Goal: Task Accomplishment & Management: Complete application form

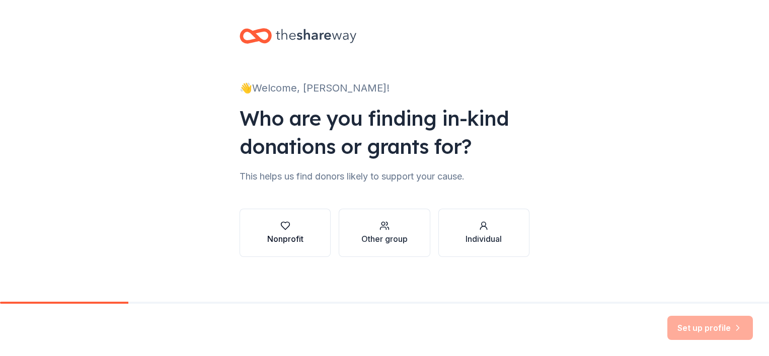
click at [300, 245] on button "Nonprofit" at bounding box center [284, 233] width 91 height 48
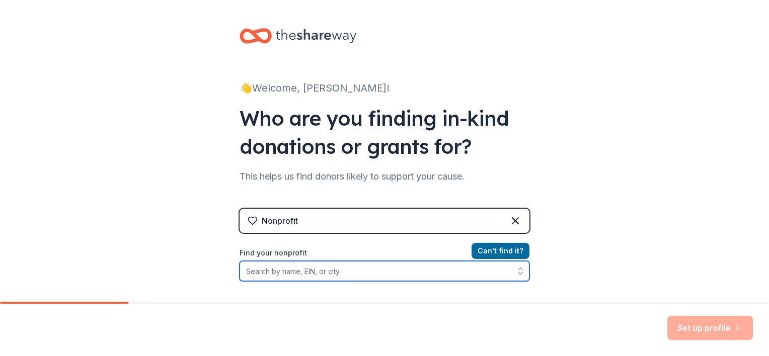
click at [334, 273] on input "Find your nonprofit" at bounding box center [384, 271] width 290 height 20
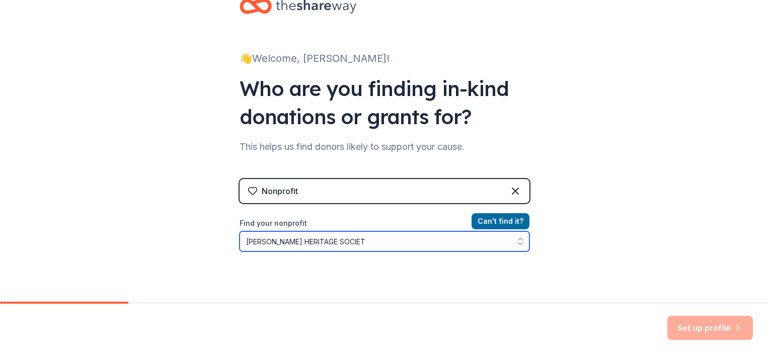
type input "WARREN HERITAGE SOCIETY"
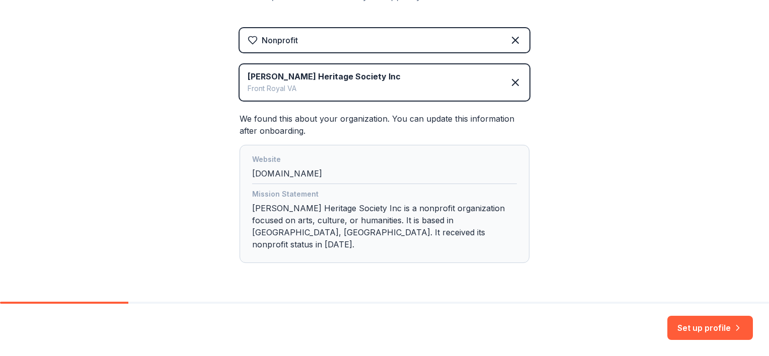
scroll to position [198, 0]
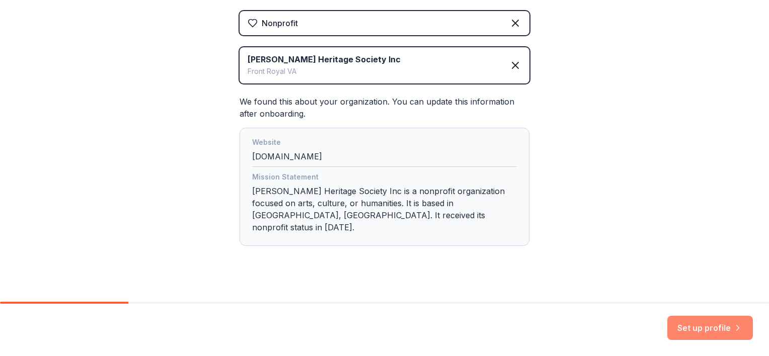
click at [688, 334] on button "Set up profile" at bounding box center [710, 328] width 86 height 24
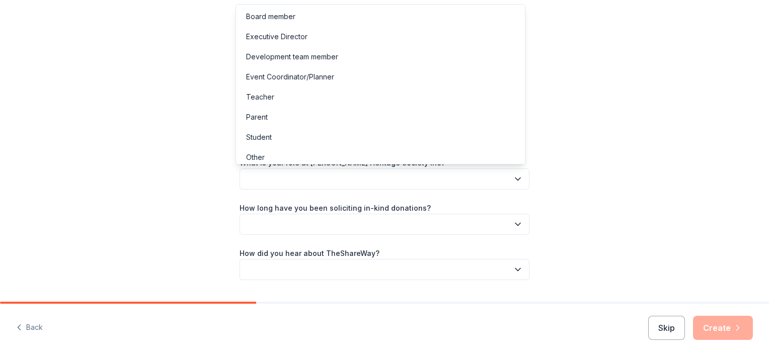
click at [485, 181] on button "button" at bounding box center [384, 179] width 290 height 21
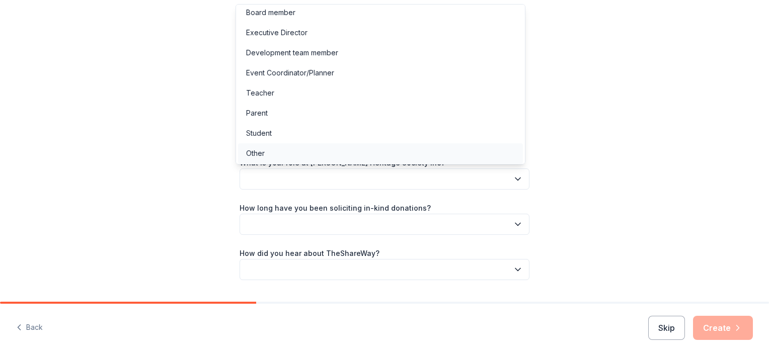
scroll to position [5, 0]
drag, startPoint x: 316, startPoint y: 151, endPoint x: 326, endPoint y: 66, distance: 85.6
click at [326, 66] on div "Board member Executive Director Development team member Event Coordinator/Plann…" at bounding box center [380, 84] width 290 height 160
drag, startPoint x: 326, startPoint y: 66, endPoint x: 319, endPoint y: 70, distance: 8.8
click at [319, 70] on div "Event Coordinator/Planner" at bounding box center [290, 72] width 88 height 12
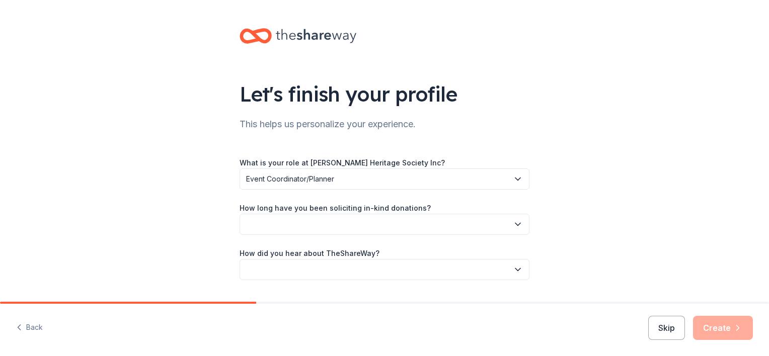
click at [401, 225] on button "button" at bounding box center [384, 224] width 290 height 21
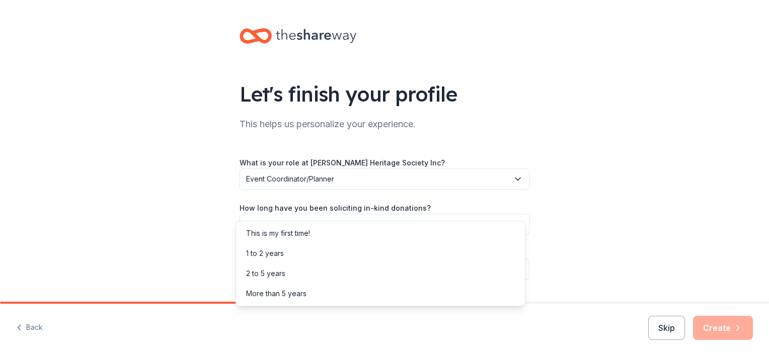
scroll to position [27, 0]
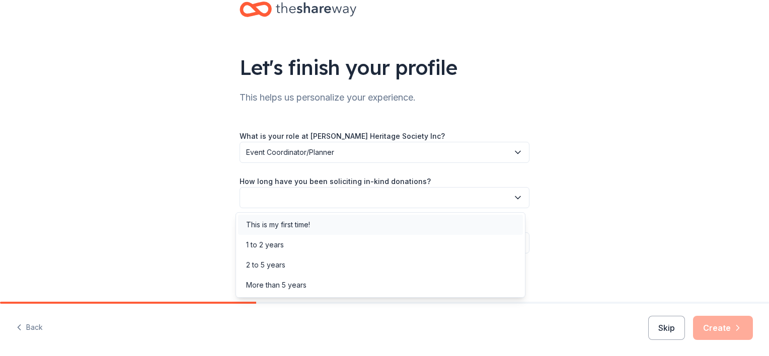
click at [338, 226] on div "This is my first time!" at bounding box center [380, 225] width 285 height 20
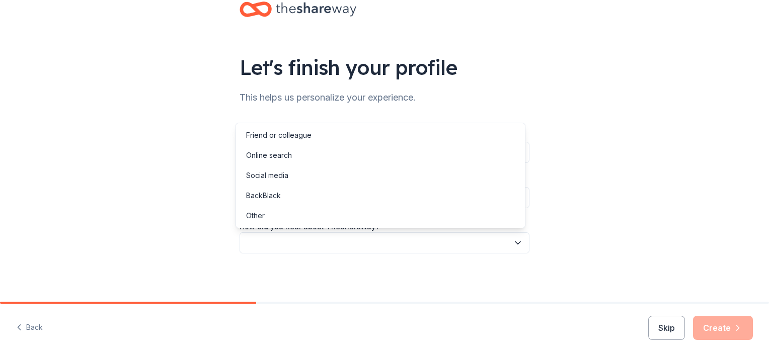
click at [325, 237] on button "button" at bounding box center [384, 242] width 290 height 21
click at [268, 154] on div "Online search" at bounding box center [269, 155] width 46 height 12
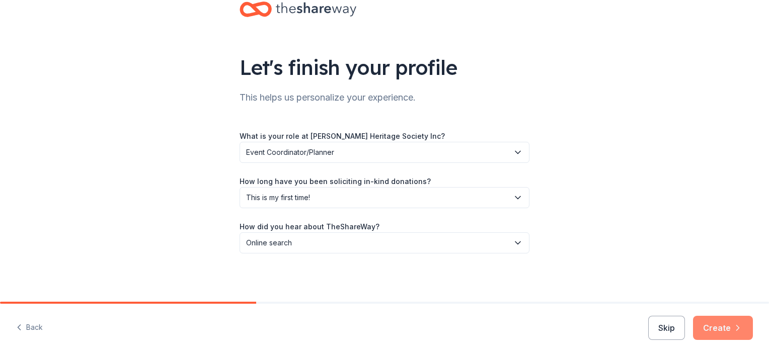
click at [711, 334] on button "Create" at bounding box center [723, 328] width 60 height 24
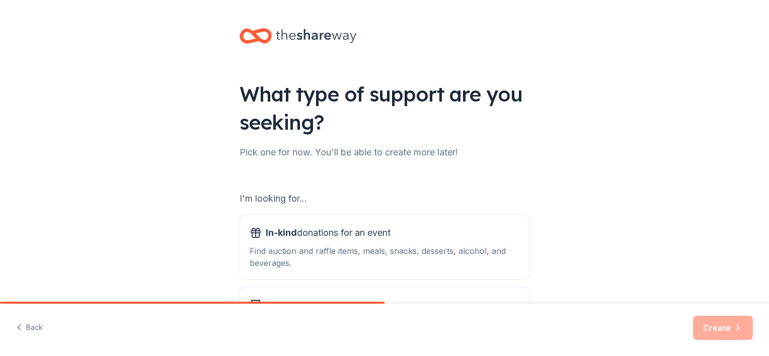
scroll to position [104, 0]
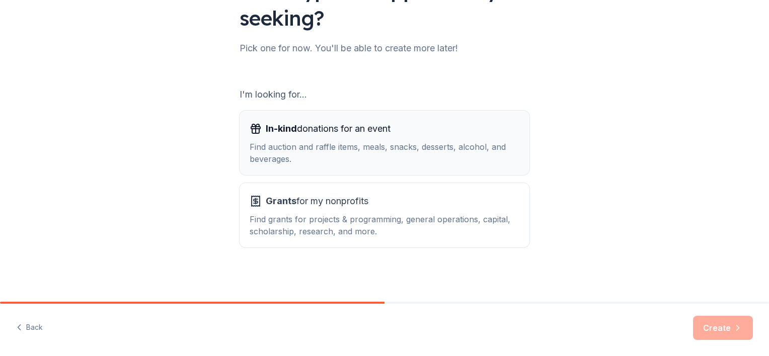
click at [378, 134] on span "In-kind donations for an event" at bounding box center [328, 129] width 125 height 16
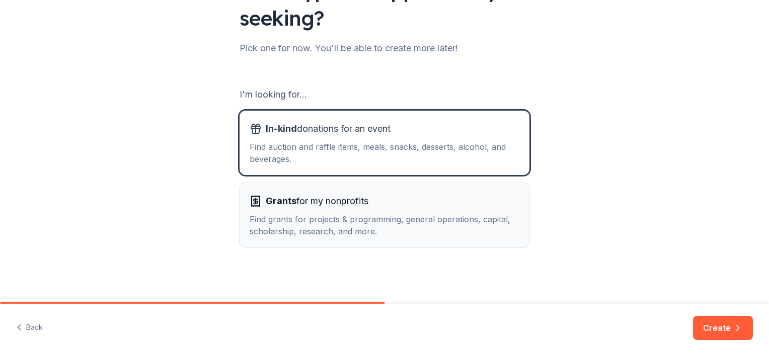
click at [377, 206] on div "Grants for my nonprofits" at bounding box center [384, 201] width 270 height 16
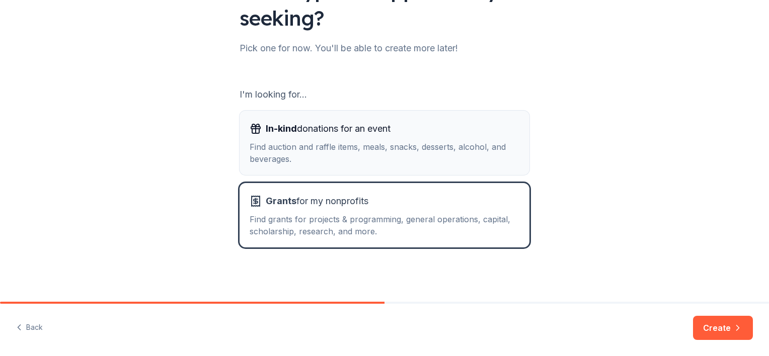
click at [397, 144] on div "Find auction and raffle items, meals, snacks, desserts, alcohol, and beverages." at bounding box center [384, 153] width 270 height 24
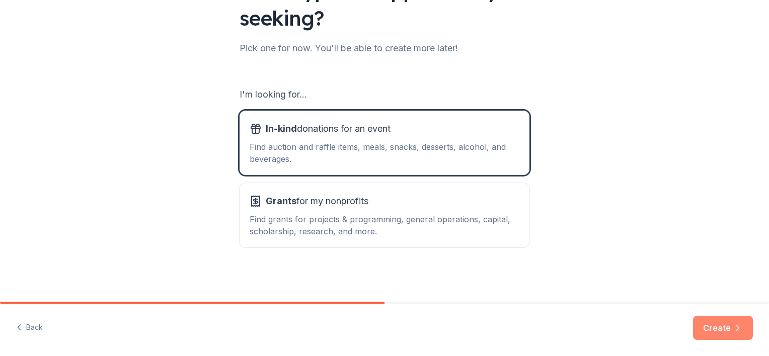
click at [721, 332] on button "Create" at bounding box center [723, 328] width 60 height 24
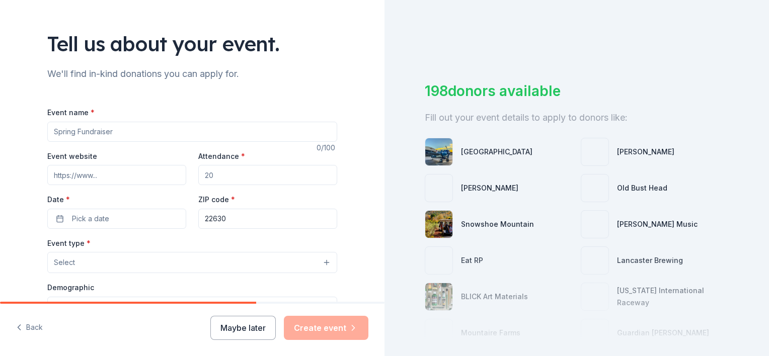
scroll to position [101, 0]
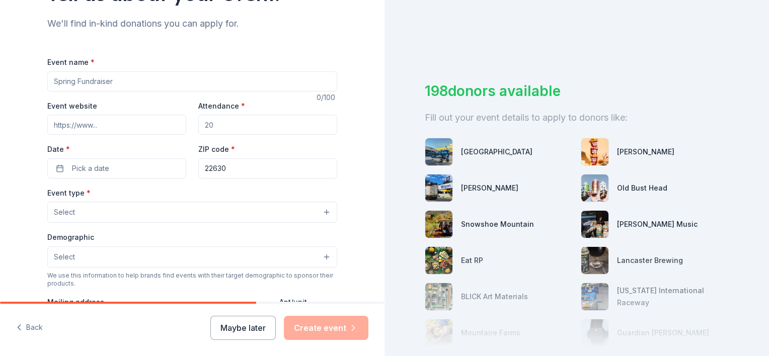
click at [281, 78] on input "Event name *" at bounding box center [192, 81] width 290 height 20
type input "a"
click at [125, 87] on input "Event name *" at bounding box center [192, 81] width 290 height 20
type input "a"
type input "ANNUAL DINNER"
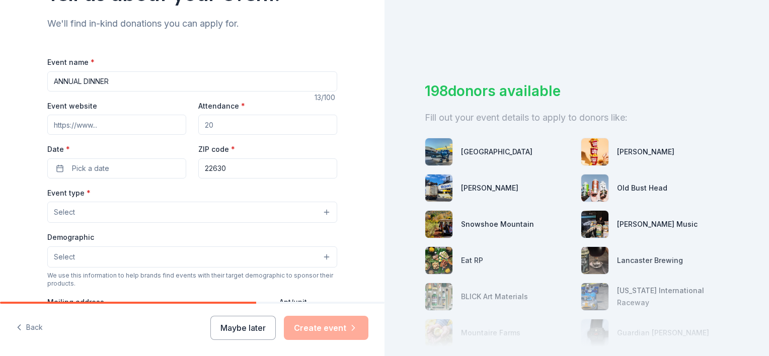
click at [118, 127] on input "Event website" at bounding box center [116, 125] width 139 height 20
click at [111, 122] on input "Event website" at bounding box center [116, 125] width 139 height 20
click at [117, 124] on input "Event website" at bounding box center [116, 125] width 139 height 20
paste input "https://www.zeffy.com/en-US/ticketing/a-swinging-affair-sponsorship-opportuniti…"
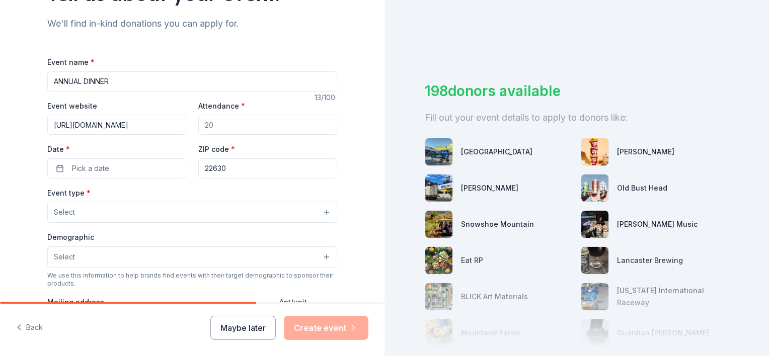
type input "https://www.zeffy.com/en-US/ticketing/a-swinging-affair-sponsorship-opportuniti…"
click at [227, 120] on input "Attendance *" at bounding box center [267, 125] width 139 height 20
type input "100"
click at [103, 165] on span "Pick a date" at bounding box center [90, 168] width 37 height 12
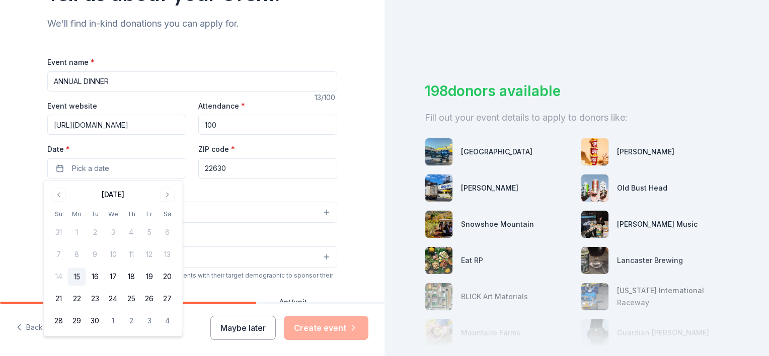
click at [176, 192] on div "September 2025" at bounding box center [113, 194] width 127 height 14
click at [169, 194] on button "Go to next month" at bounding box center [167, 195] width 14 height 14
click at [133, 277] on button "13" at bounding box center [131, 277] width 18 height 18
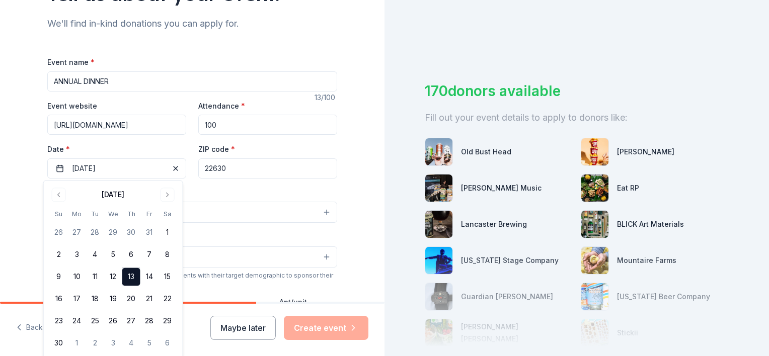
click at [218, 187] on div "Event type * Select" at bounding box center [192, 205] width 290 height 37
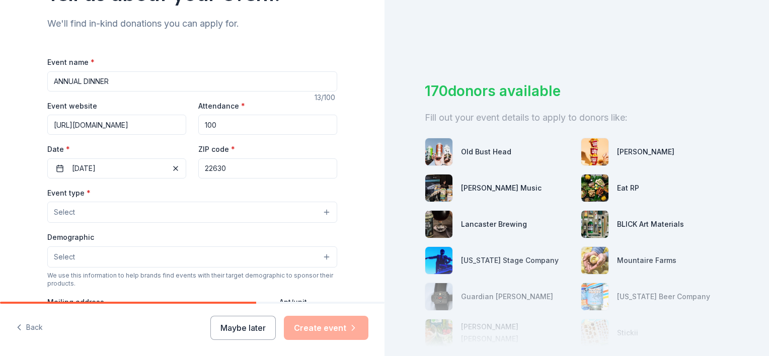
click at [132, 217] on button "Select" at bounding box center [192, 212] width 290 height 21
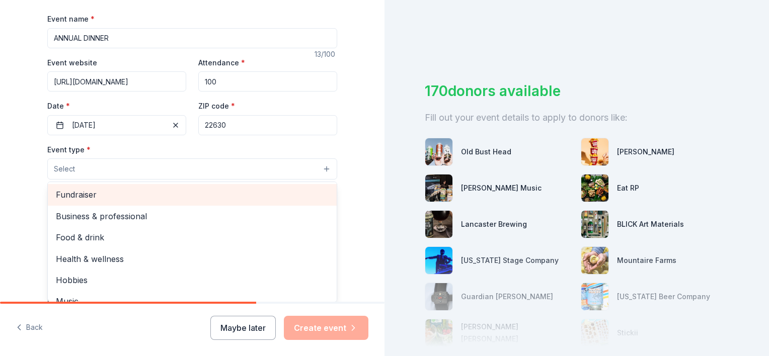
scroll to position [151, 0]
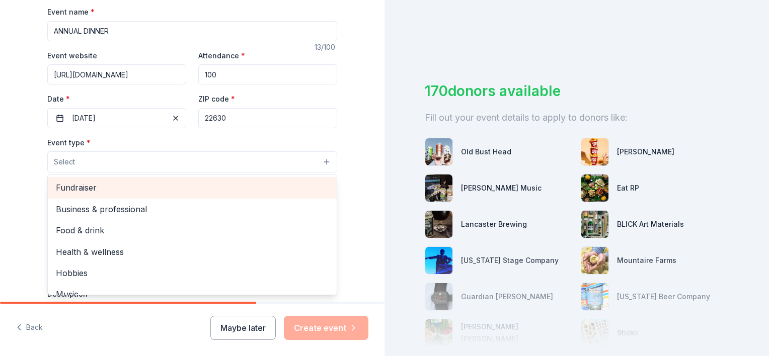
click at [125, 195] on div "Fundraiser" at bounding box center [192, 187] width 289 height 21
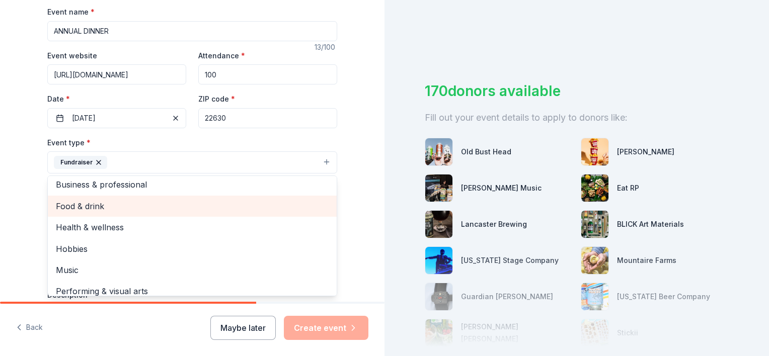
scroll to position [0, 0]
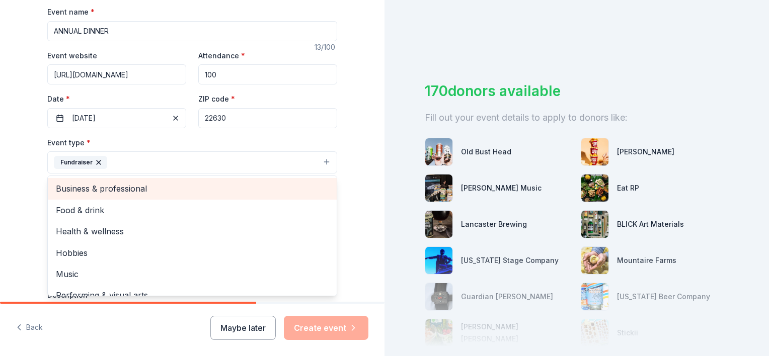
click at [156, 190] on span "Business & professional" at bounding box center [192, 188] width 273 height 13
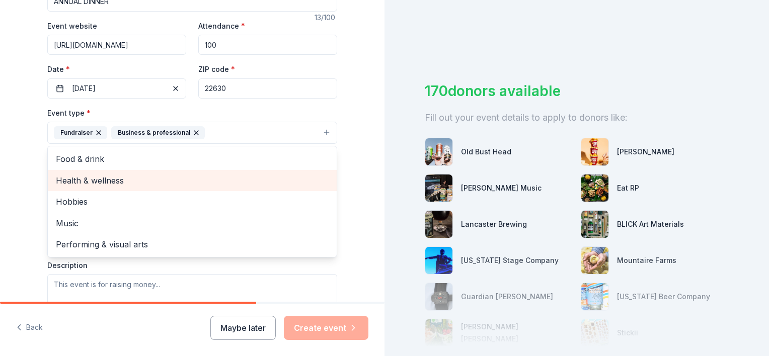
scroll to position [201, 0]
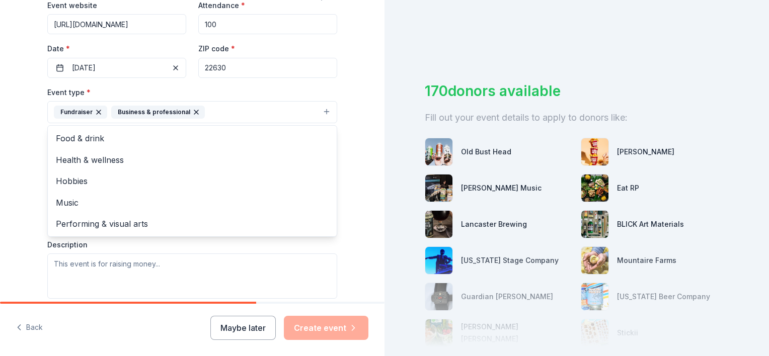
drag, startPoint x: 91, startPoint y: 207, endPoint x: 26, endPoint y: 144, distance: 90.0
click at [26, 144] on div "Tell us about your event. We'll find in-kind donations you can apply for. Event…" at bounding box center [192, 134] width 384 height 671
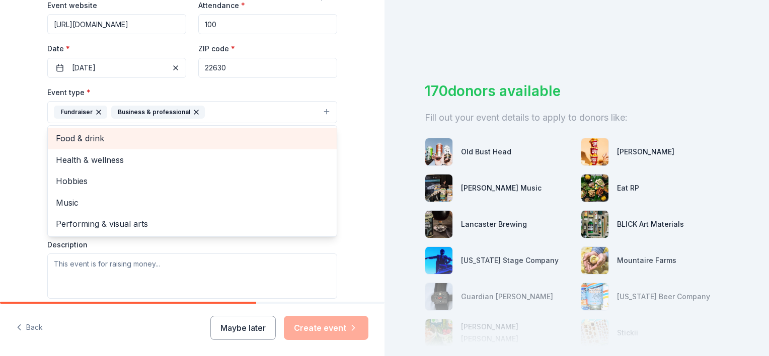
click at [87, 135] on span "Food & drink" at bounding box center [192, 138] width 273 height 13
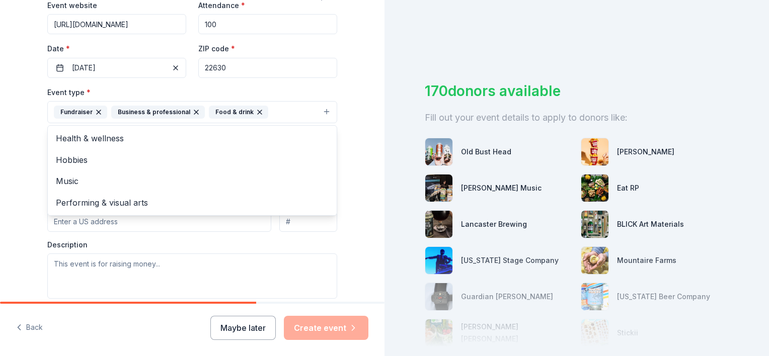
click at [13, 179] on div "Tell us about your event. We'll find in-kind donations you can apply for. Event…" at bounding box center [192, 134] width 384 height 671
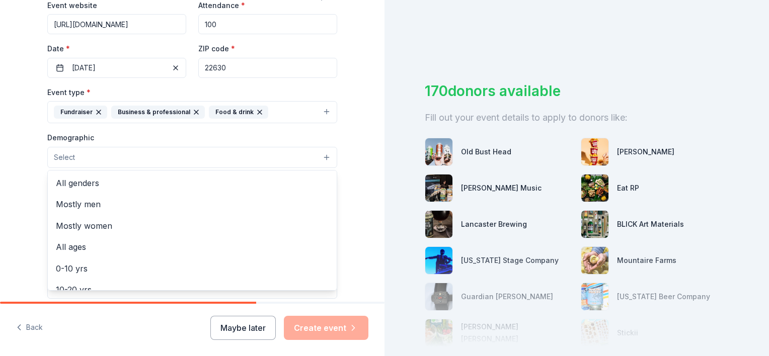
click at [119, 156] on button "Select" at bounding box center [192, 157] width 290 height 21
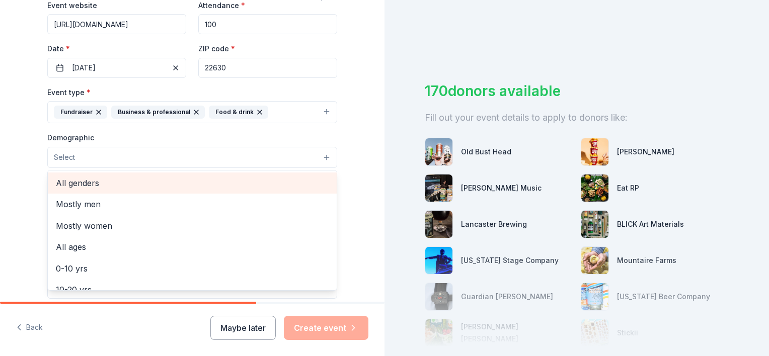
click at [129, 181] on span "All genders" at bounding box center [192, 183] width 273 height 13
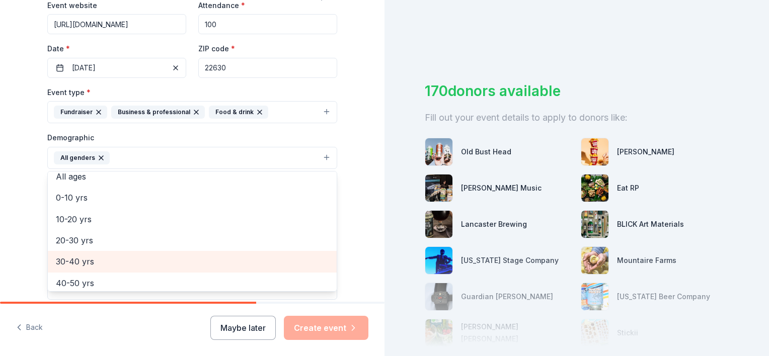
scroll to position [101, 0]
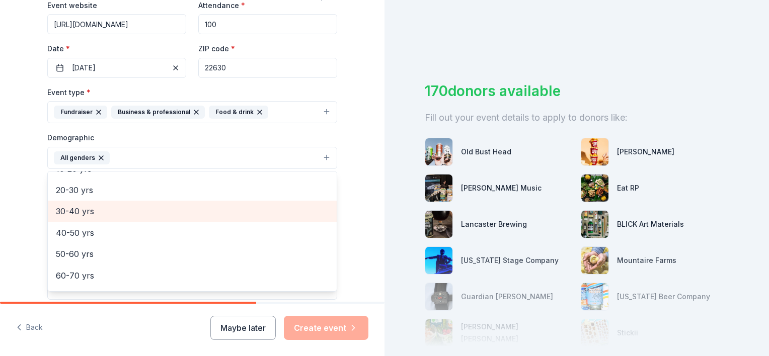
click at [85, 214] on span "30-40 yrs" at bounding box center [192, 211] width 273 height 13
click at [86, 212] on span "40-50 yrs" at bounding box center [192, 211] width 273 height 13
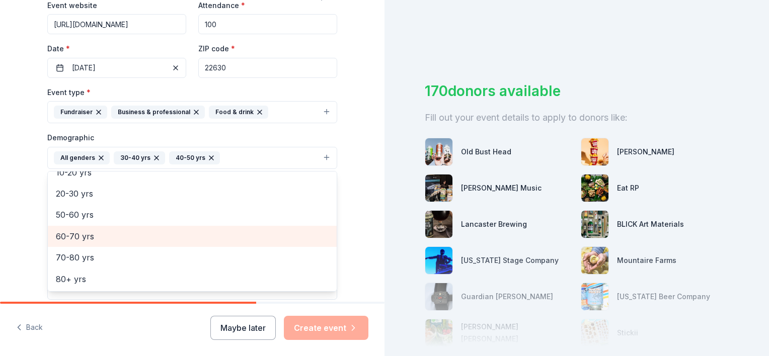
click at [86, 232] on span "60-70 yrs" at bounding box center [192, 236] width 273 height 13
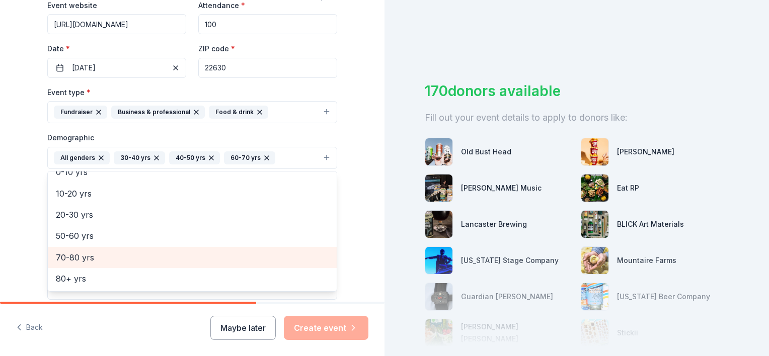
click at [79, 253] on span "70-80 yrs" at bounding box center [192, 257] width 273 height 13
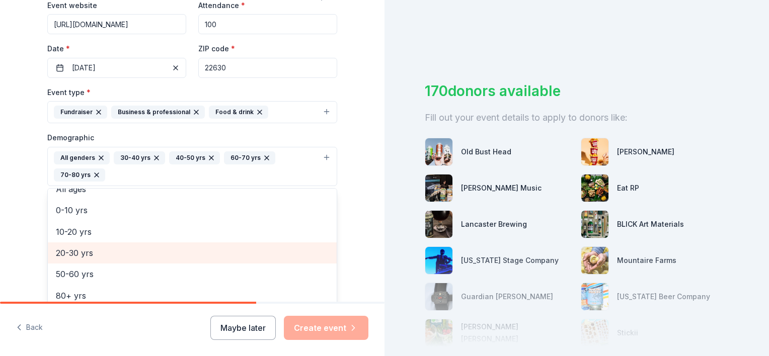
scroll to position [54, 0]
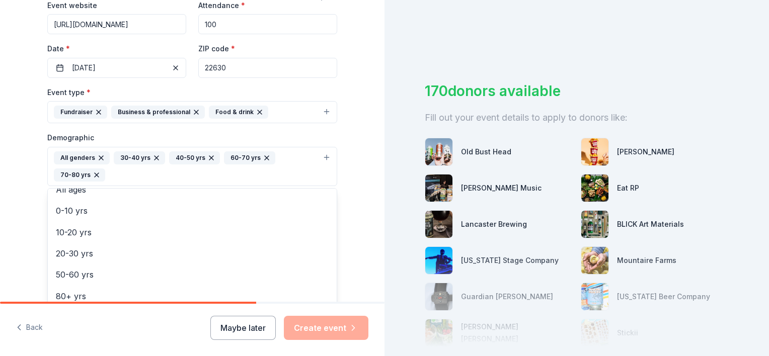
drag, startPoint x: 362, startPoint y: 255, endPoint x: 366, endPoint y: 238, distance: 16.6
click at [362, 255] on div "Tell us about your event. We'll find in-kind donations you can apply for. Event…" at bounding box center [192, 143] width 384 height 689
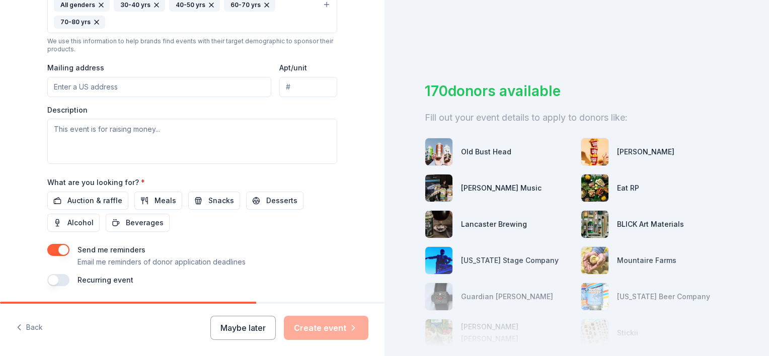
scroll to position [355, 0]
click at [108, 82] on input "Mailing address" at bounding box center [159, 86] width 224 height 20
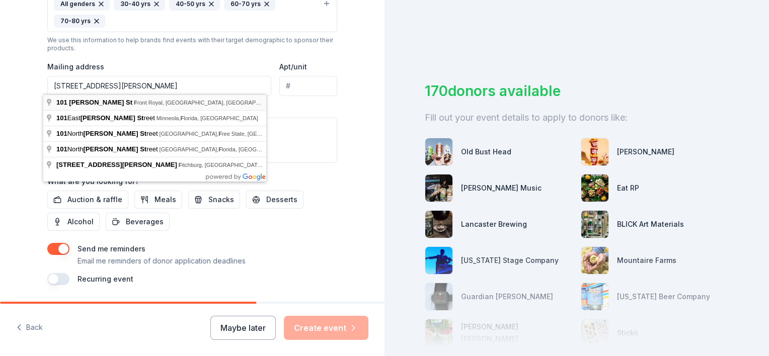
type input "101 Chester Street, Front Royal, VA, 22630"
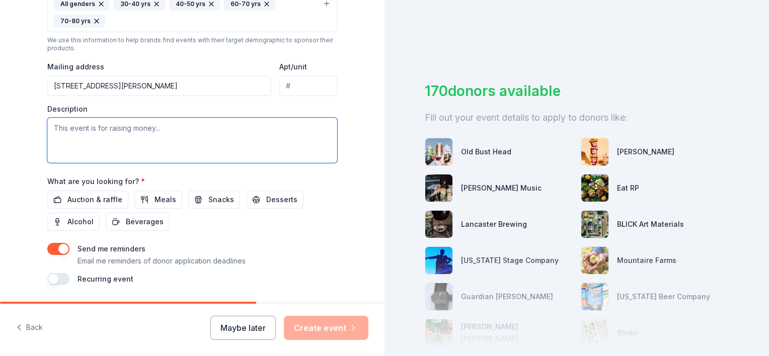
click at [169, 129] on textarea at bounding box center [192, 140] width 290 height 45
paste textarea "arren Heritage Society Annual Dinner Thursday, November 13, 2025 The Warren Her…"
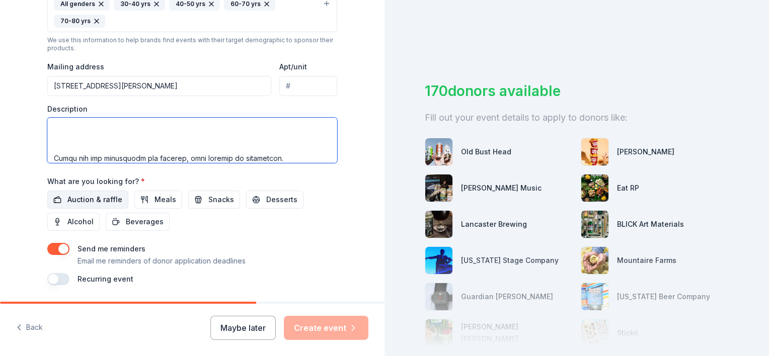
type textarea "arren Heritage Society Annual Dinner Thursday, November 13, 2025 The Warren Her…"
click at [103, 194] on span "Auction & raffle" at bounding box center [94, 200] width 55 height 12
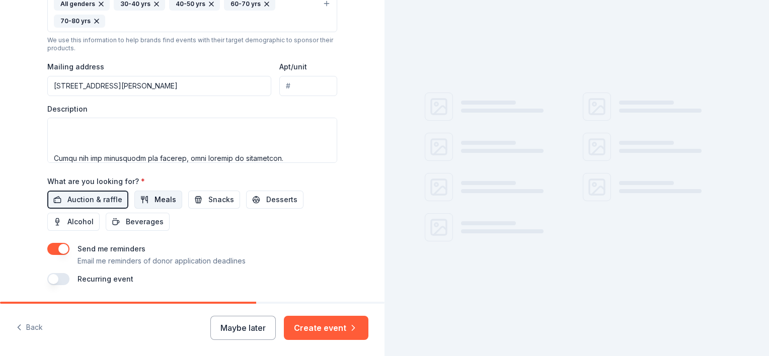
click at [154, 199] on span "Meals" at bounding box center [165, 200] width 22 height 12
click at [196, 198] on button "Snacks" at bounding box center [214, 200] width 52 height 18
click at [266, 200] on span "Desserts" at bounding box center [281, 200] width 31 height 12
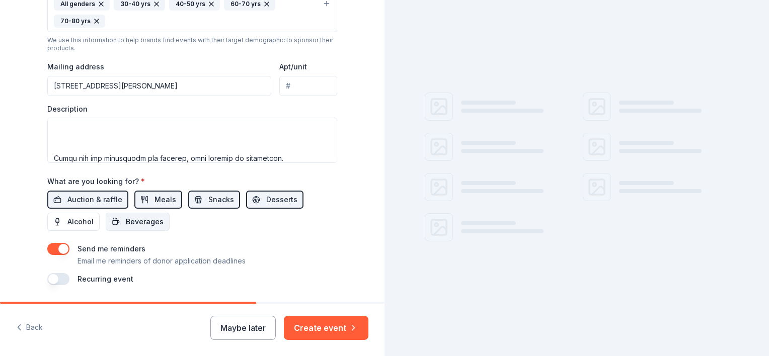
click at [146, 225] on span "Beverages" at bounding box center [145, 222] width 38 height 12
click at [85, 222] on span "Alcohol" at bounding box center [80, 222] width 26 height 12
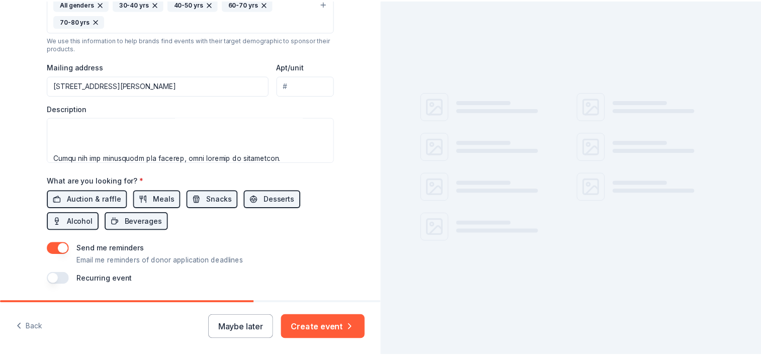
scroll to position [385, 0]
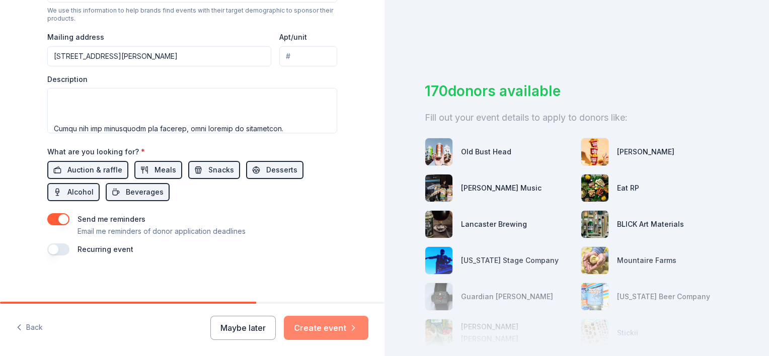
click at [332, 329] on button "Create event" at bounding box center [326, 328] width 85 height 24
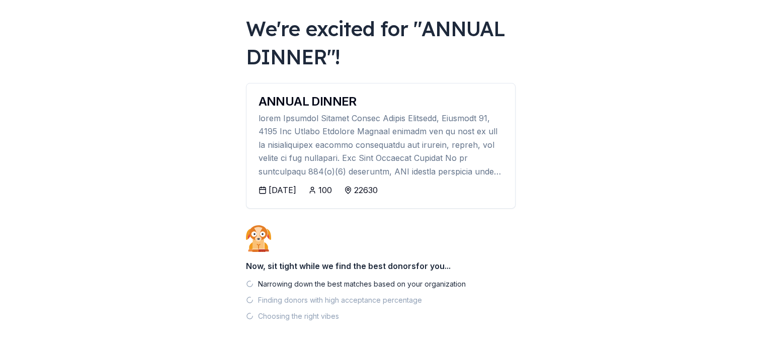
scroll to position [82, 0]
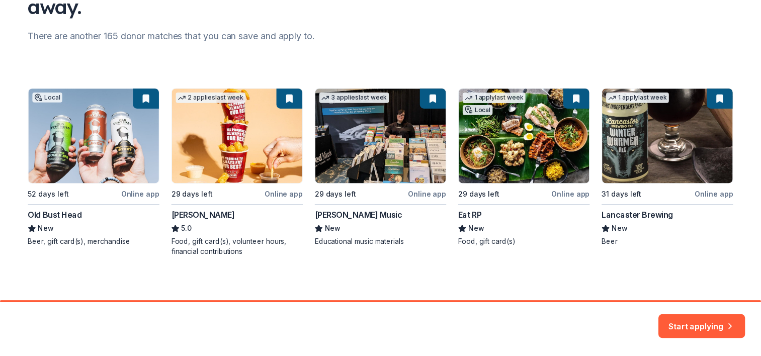
scroll to position [121, 0]
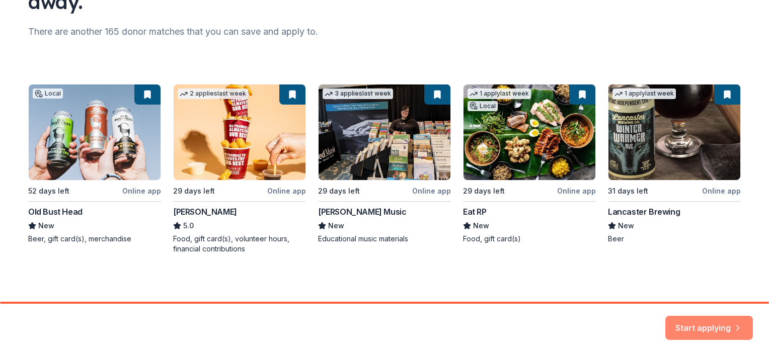
click at [696, 319] on button "Start applying" at bounding box center [709, 322] width 88 height 24
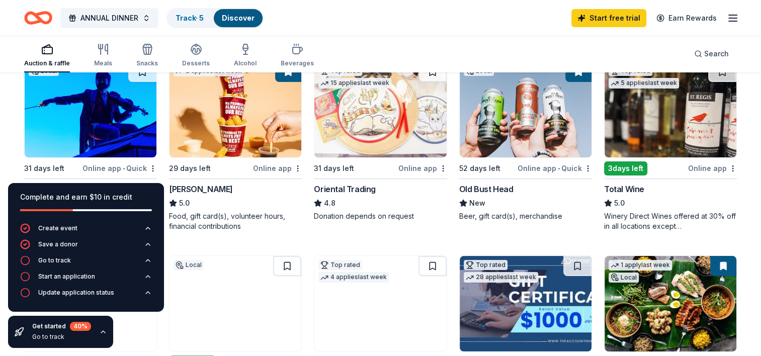
scroll to position [174, 0]
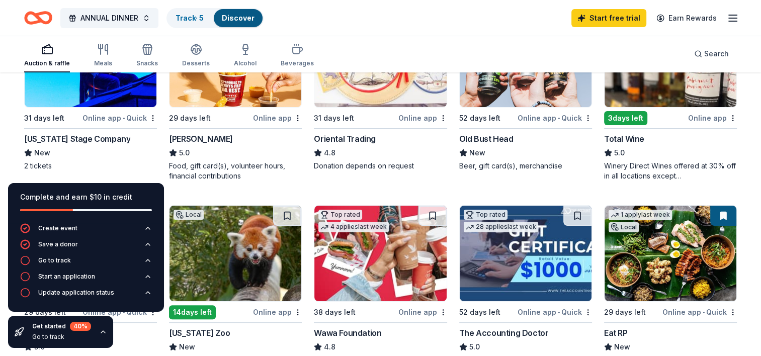
click at [156, 175] on div "Local 31 days left Online app • Quick Virginia Stage Company New 2 tickets" at bounding box center [90, 96] width 133 height 170
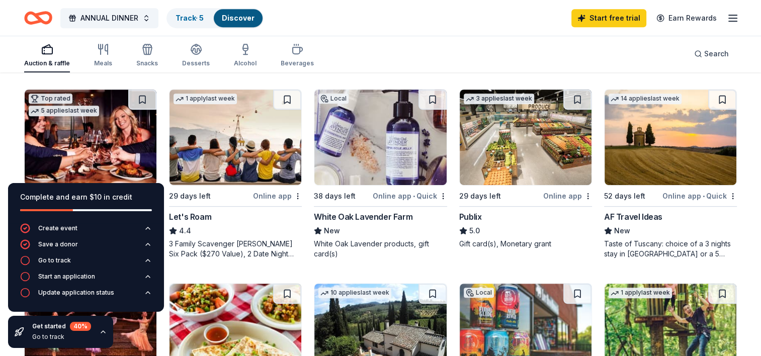
scroll to position [476, 0]
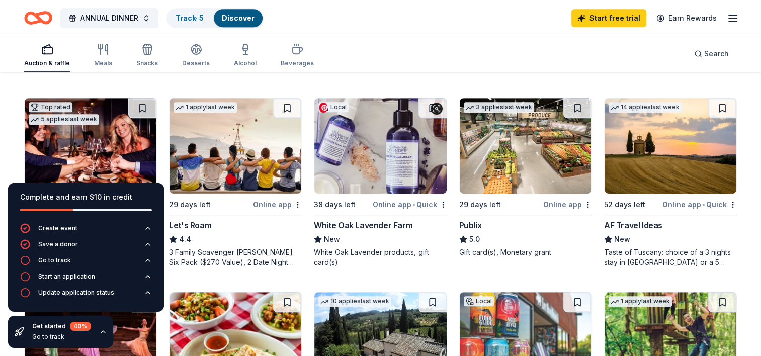
click at [370, 144] on img at bounding box center [380, 146] width 132 height 96
click at [430, 106] on button at bounding box center [433, 108] width 28 height 20
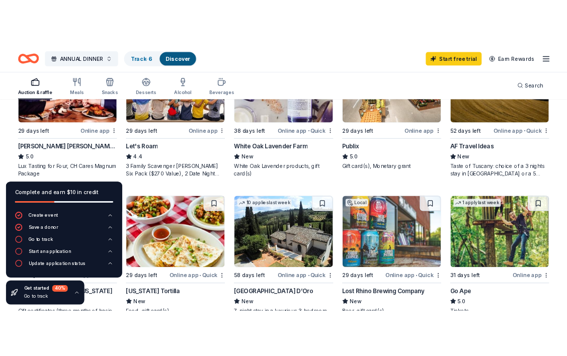
scroll to position [576, 0]
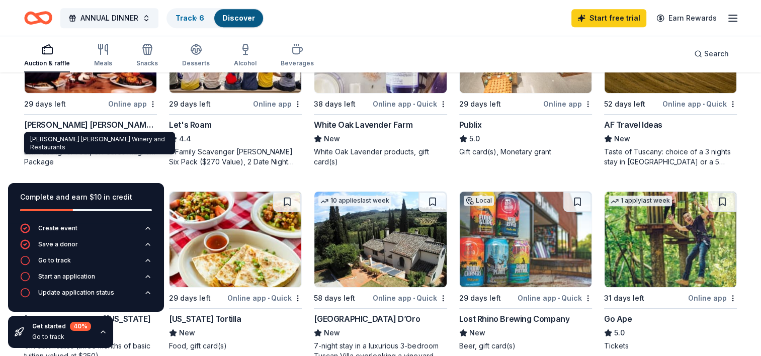
click at [123, 123] on div "Cooper's Hawk Winery and Restaurants" at bounding box center [90, 125] width 133 height 12
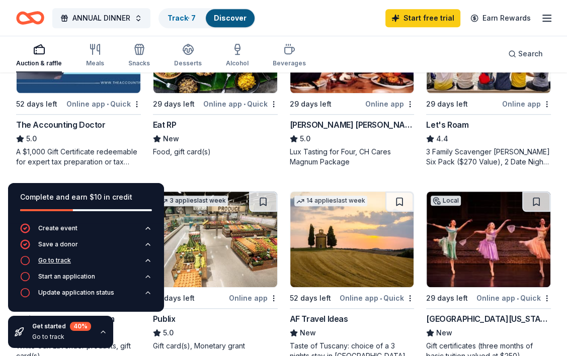
click at [61, 263] on div "Go to track" at bounding box center [54, 261] width 33 height 8
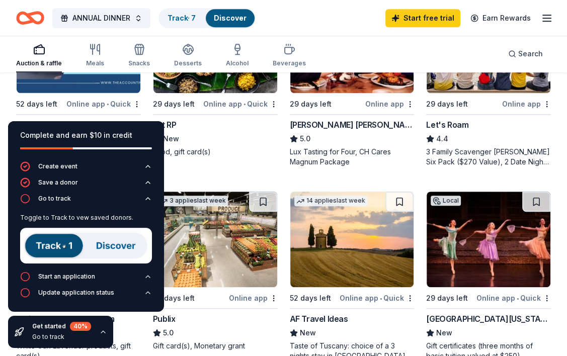
click at [220, 129] on div "Eat RP" at bounding box center [215, 125] width 125 height 12
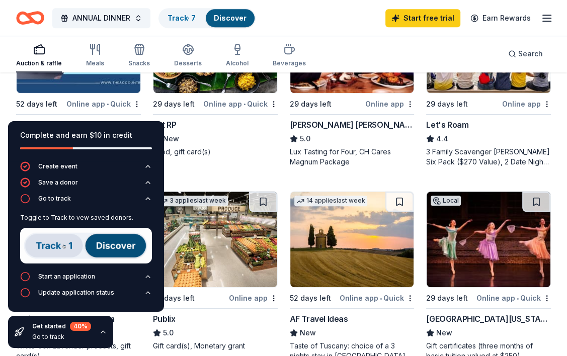
click at [273, 166] on div "Local 31 days left Online app • Quick Virginia Stage Company New 2 tickets 2 ap…" at bounding box center [283, 82] width 535 height 947
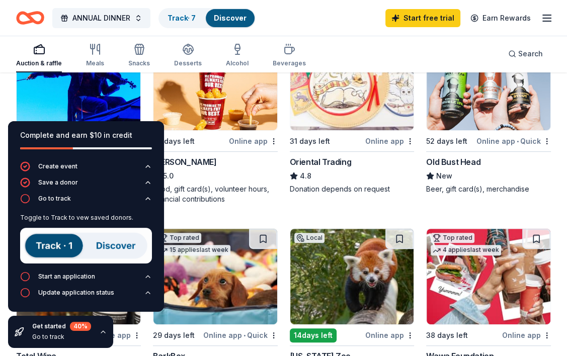
scroll to position [101, 0]
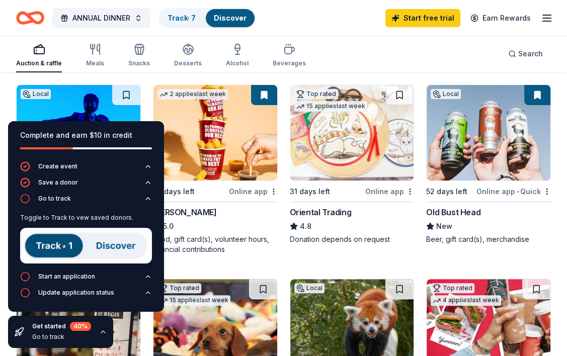
click at [102, 333] on icon "button" at bounding box center [103, 332] width 8 height 8
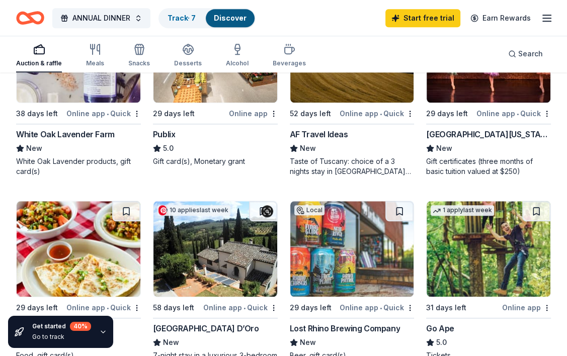
scroll to position [755, 0]
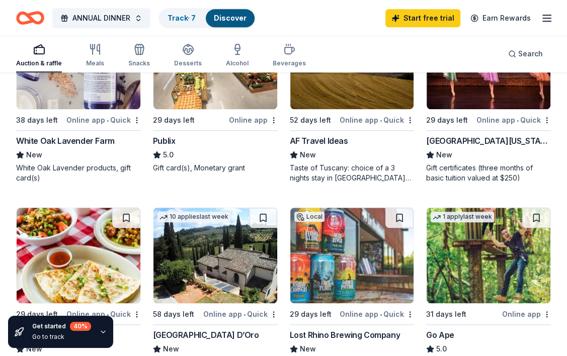
click at [168, 141] on div "Publix" at bounding box center [164, 141] width 23 height 12
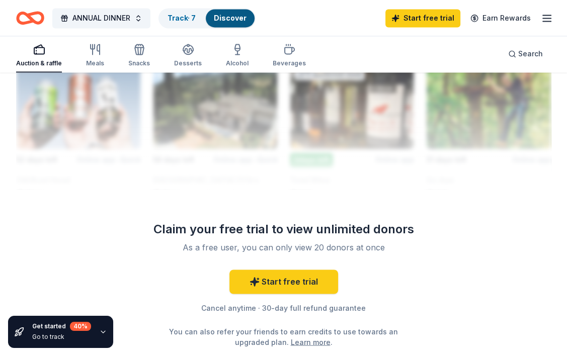
scroll to position [1202, 0]
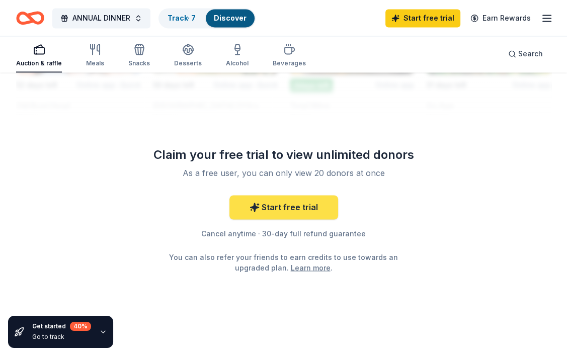
click at [282, 205] on link "Start free trial" at bounding box center [283, 207] width 109 height 24
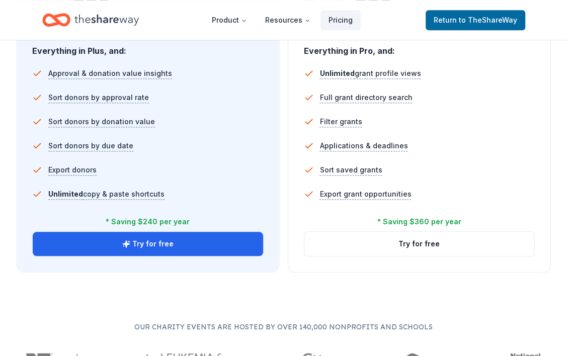
scroll to position [704, 0]
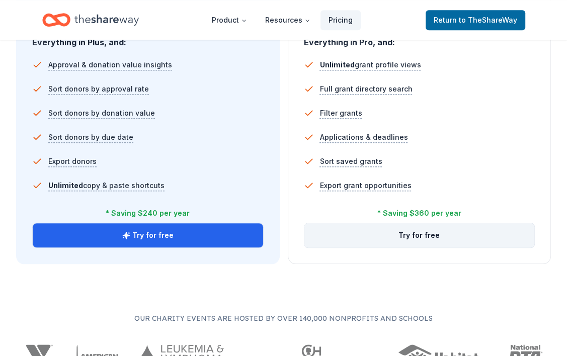
click at [465, 240] on button "Try for free" at bounding box center [419, 235] width 230 height 24
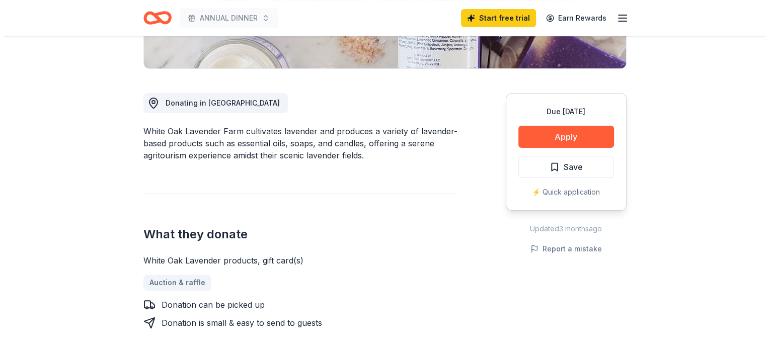
scroll to position [252, 0]
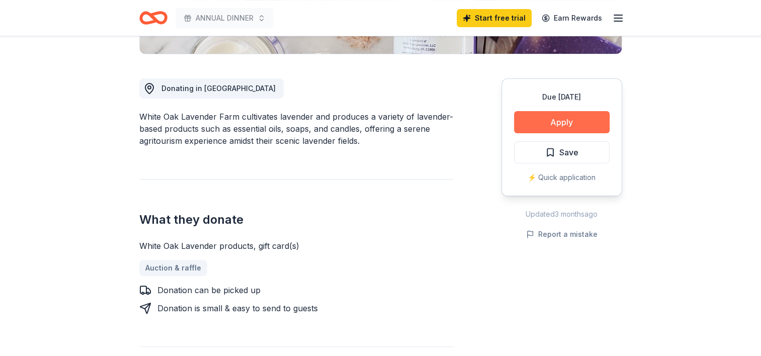
click at [575, 124] on button "Apply" at bounding box center [562, 122] width 96 height 22
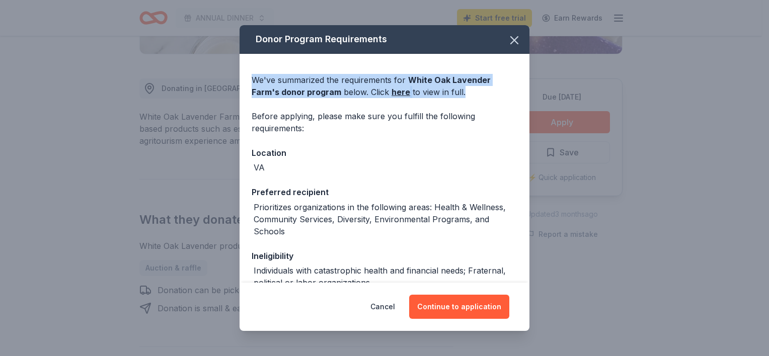
drag, startPoint x: 247, startPoint y: 79, endPoint x: 468, endPoint y: 95, distance: 221.4
click at [468, 95] on div "We've summarized the requirements for White Oak Lavender Farm 's donor program …" at bounding box center [384, 218] width 290 height 328
drag, startPoint x: 468, startPoint y: 95, endPoint x: 470, endPoint y: 102, distance: 7.7
click at [470, 102] on div "We've summarized the requirements for White Oak Lavender Farm 's donor program …" at bounding box center [384, 218] width 290 height 328
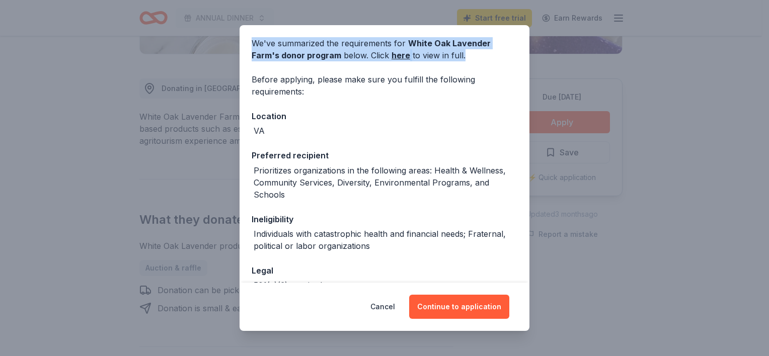
scroll to position [99, 0]
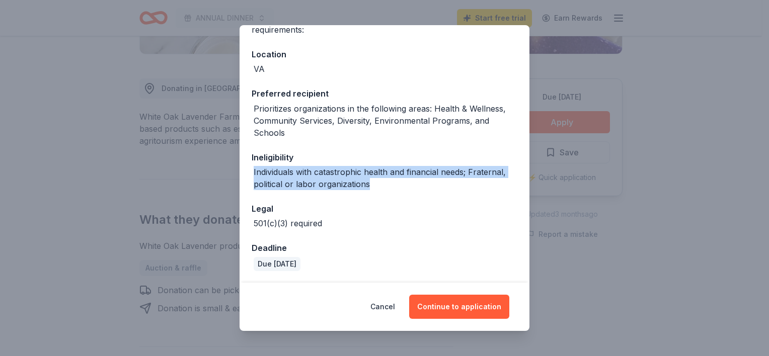
drag, startPoint x: 352, startPoint y: 163, endPoint x: 488, endPoint y: 188, distance: 139.1
click at [488, 188] on div "Ineligibility Individuals with catastrophic health and financial needs; Fratern…" at bounding box center [385, 170] width 266 height 39
click at [477, 302] on button "Continue to application" at bounding box center [459, 307] width 100 height 24
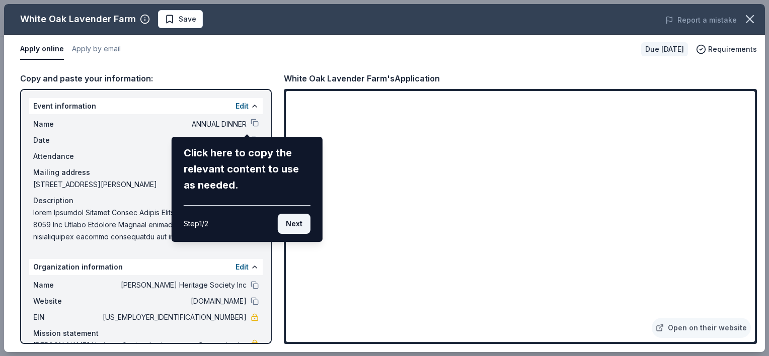
click at [294, 227] on button "Next" at bounding box center [294, 224] width 33 height 20
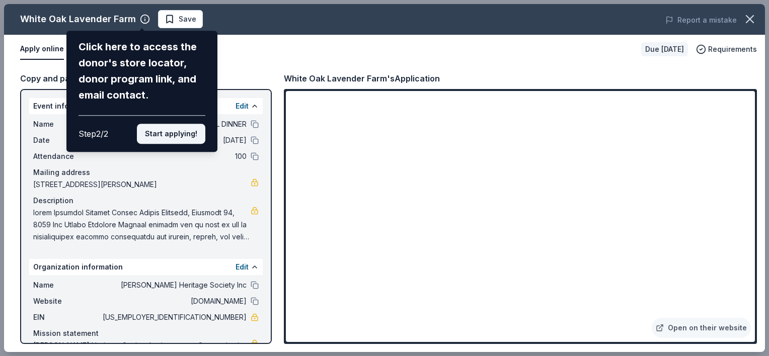
click at [173, 138] on button "Start applying!" at bounding box center [171, 134] width 68 height 20
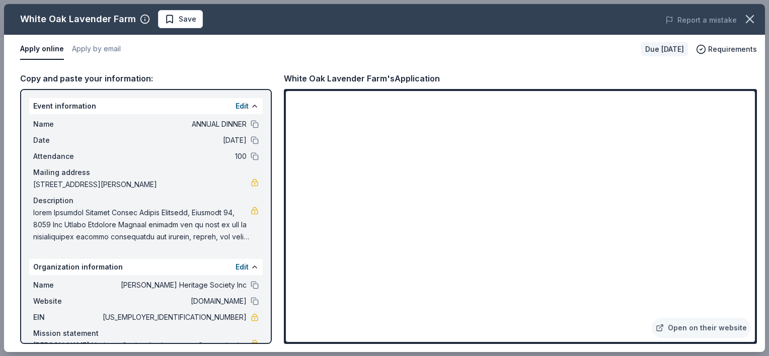
click at [542, 223] on div "White Oak Lavender Farm Save Report a mistake Apply online Apply by email Due i…" at bounding box center [384, 178] width 761 height 348
click at [677, 325] on link "Open on their website" at bounding box center [700, 328] width 99 height 20
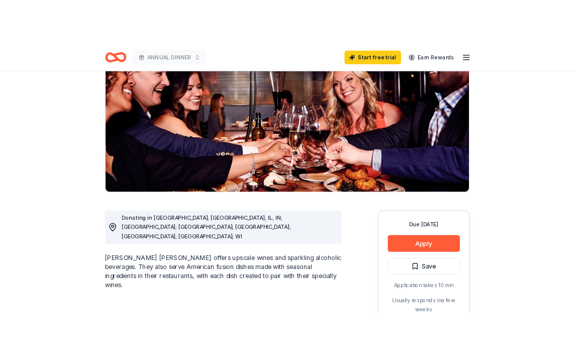
scroll to position [151, 0]
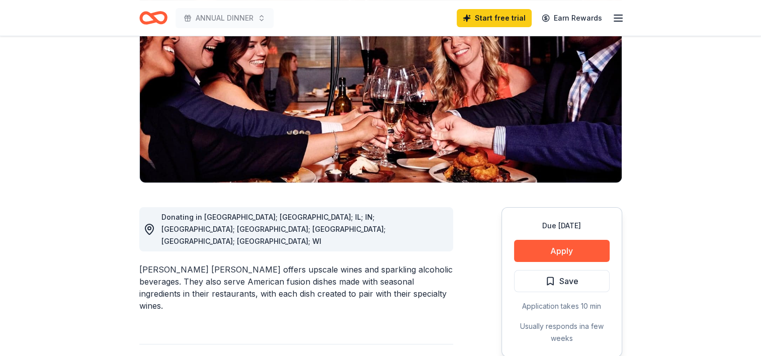
drag, startPoint x: 143, startPoint y: 214, endPoint x: 444, endPoint y: 213, distance: 301.3
click at [444, 264] on div "[PERSON_NAME] [PERSON_NAME] offers upscale wines and sparkling alcoholic bevera…" at bounding box center [296, 288] width 314 height 48
click at [558, 240] on button "Apply" at bounding box center [562, 251] width 96 height 22
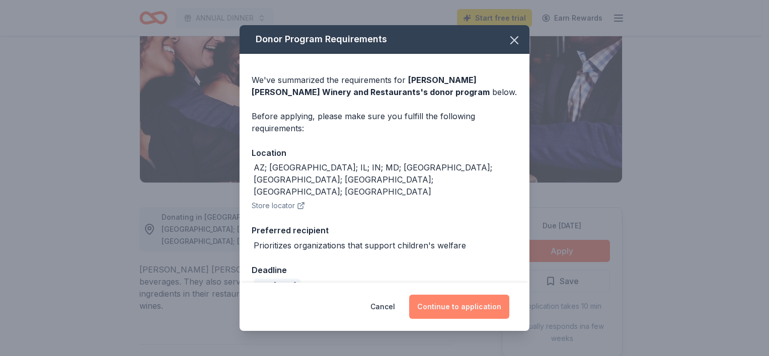
click at [447, 306] on button "Continue to application" at bounding box center [459, 307] width 100 height 24
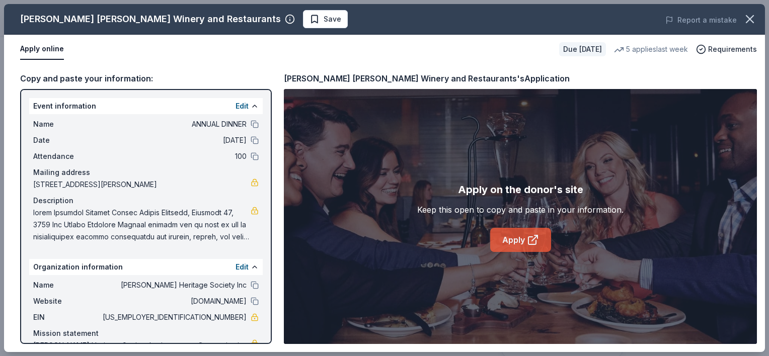
click at [512, 240] on link "Apply" at bounding box center [520, 240] width 61 height 24
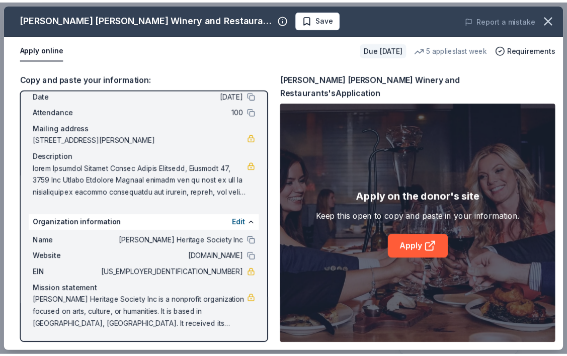
scroll to position [0, 0]
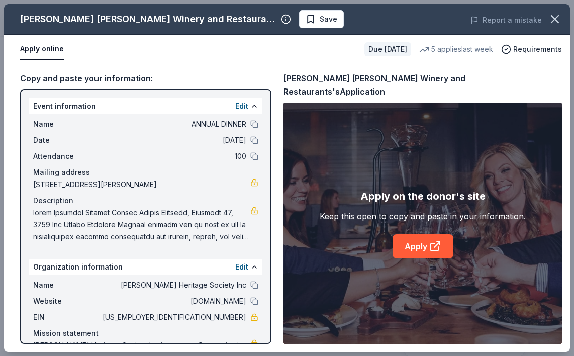
click at [420, 71] on div "Copy and paste your information: Event information Edit Name ANNUAL DINNER Date…" at bounding box center [287, 208] width 566 height 288
click at [551, 17] on icon "button" at bounding box center [555, 19] width 14 height 14
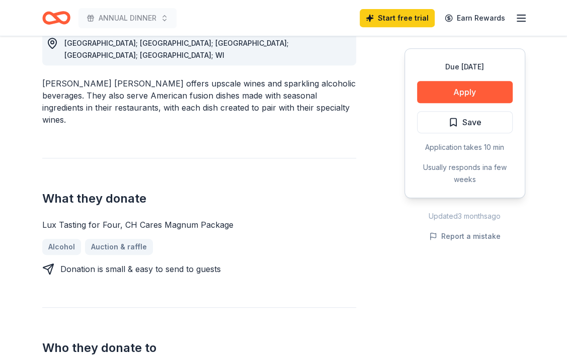
scroll to position [352, 0]
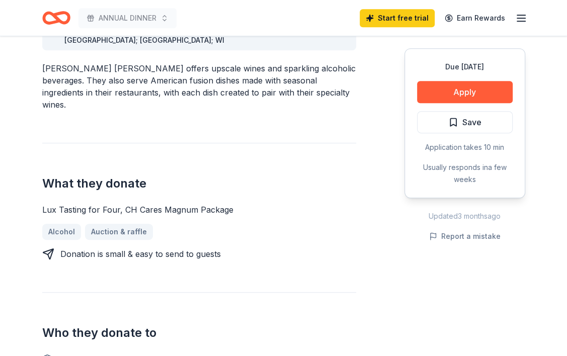
drag, startPoint x: 40, startPoint y: 140, endPoint x: 133, endPoint y: 138, distance: 93.1
drag, startPoint x: 237, startPoint y: 148, endPoint x: 54, endPoint y: 148, distance: 183.6
click at [54, 204] on div "Lux Tasting for Four, CH Cares Magnum Package" at bounding box center [199, 210] width 314 height 12
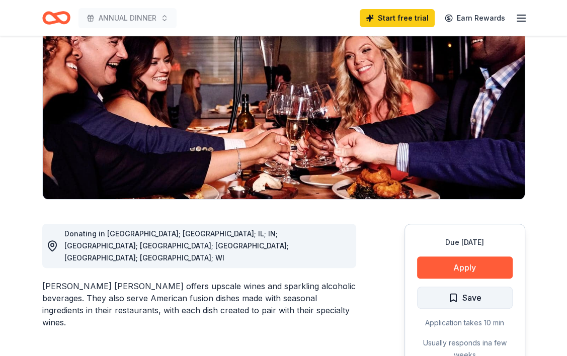
scroll to position [151, 0]
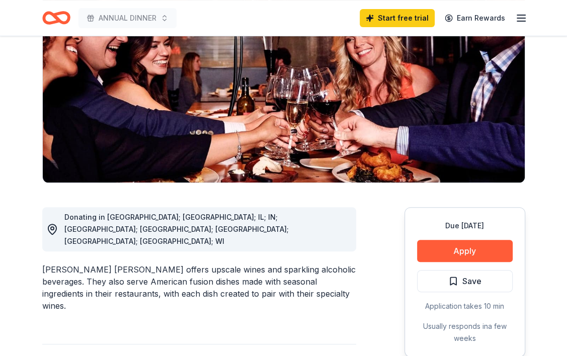
click at [462, 275] on span "Save" at bounding box center [464, 281] width 33 height 13
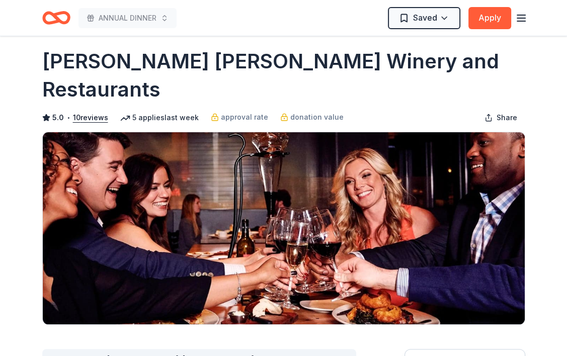
scroll to position [0, 0]
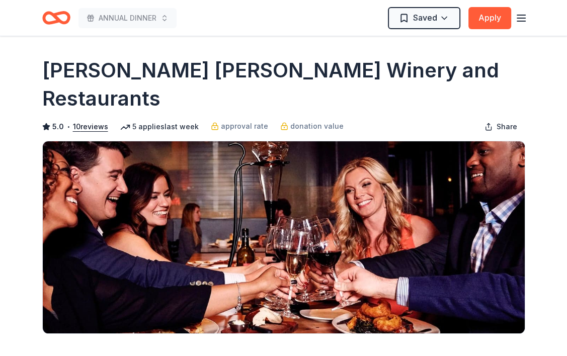
click at [518, 14] on icon "button" at bounding box center [521, 18] width 12 height 12
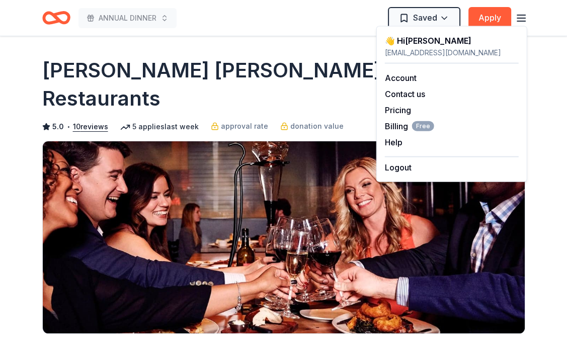
click at [193, 34] on div "ANNUAL DINNER Saved Apply" at bounding box center [283, 18] width 515 height 36
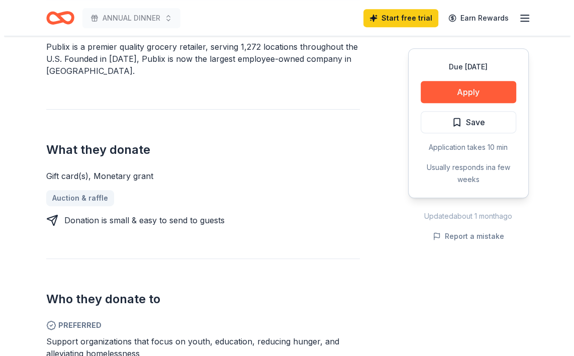
scroll to position [352, 0]
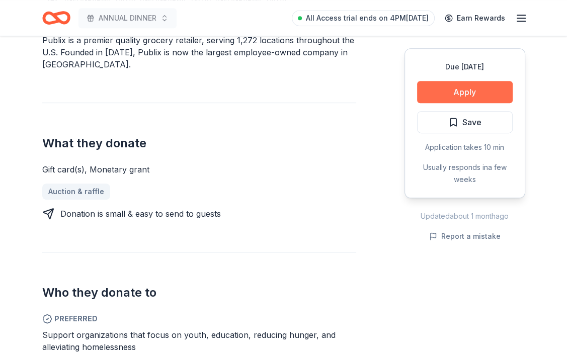
click at [453, 87] on button "Apply" at bounding box center [465, 92] width 96 height 22
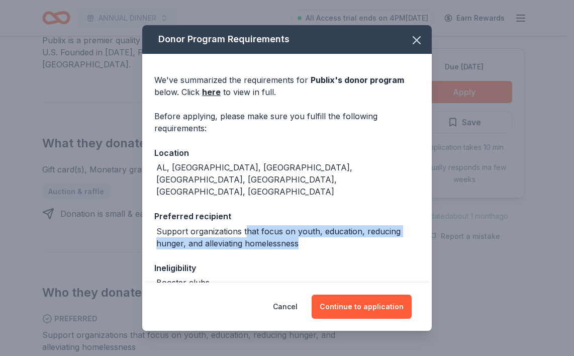
drag, startPoint x: 244, startPoint y: 202, endPoint x: 404, endPoint y: 225, distance: 162.0
click at [404, 225] on div "We've summarized the requirements for Publix 's donor program below. Click here…" at bounding box center [287, 218] width 290 height 328
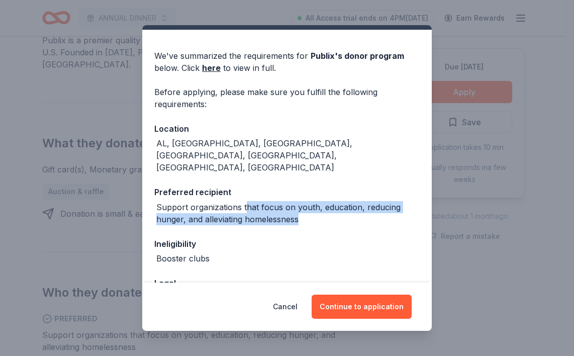
scroll to position [0, 0]
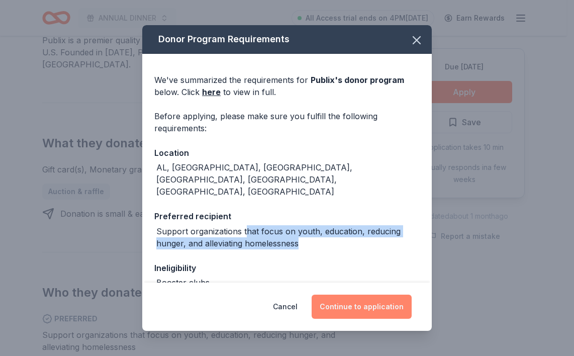
click at [357, 309] on button "Continue to application" at bounding box center [362, 307] width 100 height 24
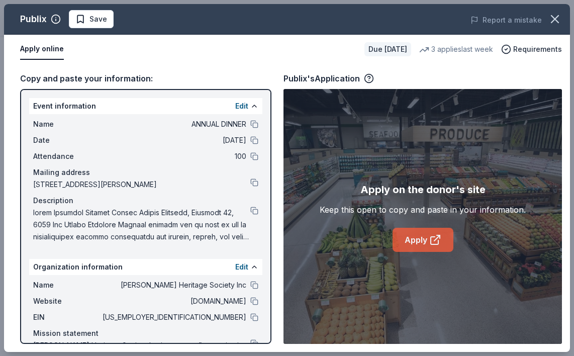
click at [419, 244] on link "Apply" at bounding box center [423, 240] width 61 height 24
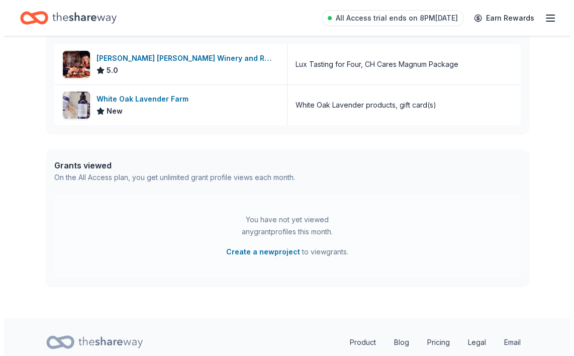
scroll to position [300, 0]
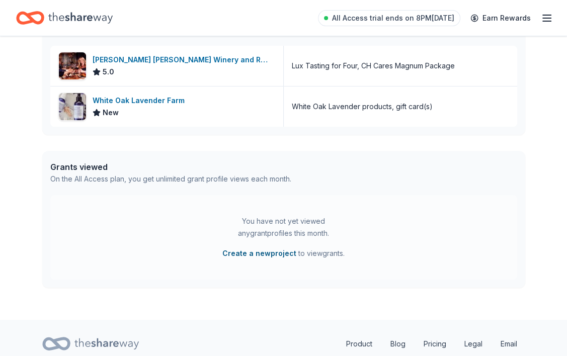
click at [279, 250] on button "Create a new project" at bounding box center [259, 253] width 74 height 12
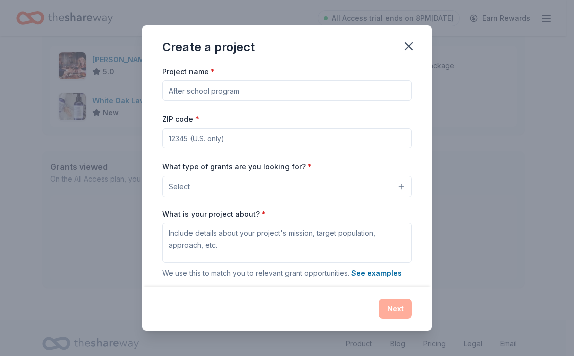
click at [231, 89] on input "Project name *" at bounding box center [286, 90] width 249 height 20
click at [302, 188] on button "Select" at bounding box center [286, 186] width 249 height 21
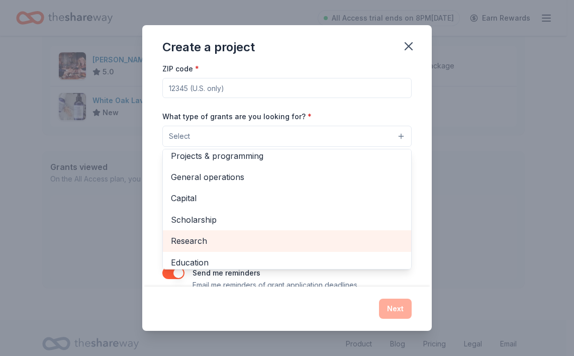
scroll to position [0, 0]
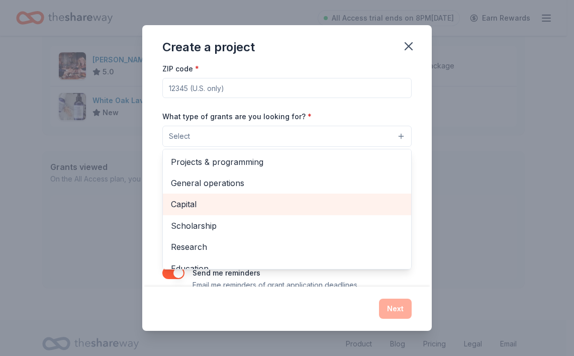
click at [186, 209] on span "Capital" at bounding box center [287, 204] width 232 height 13
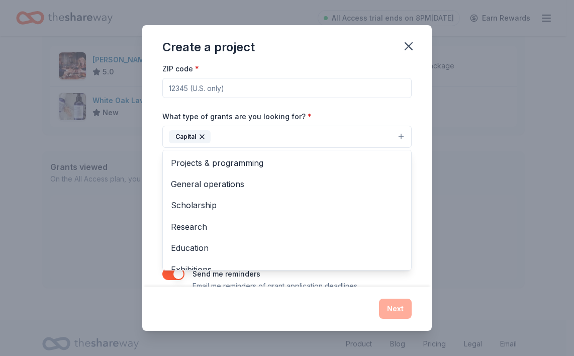
click at [192, 83] on div "Project name * ZIP code * What type of grants are you looking for? * Capital Pr…" at bounding box center [286, 153] width 249 height 277
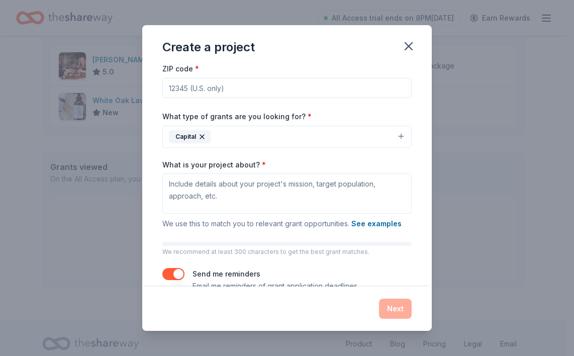
click at [192, 90] on input "ZIP code *" at bounding box center [286, 88] width 249 height 20
type input "22630"
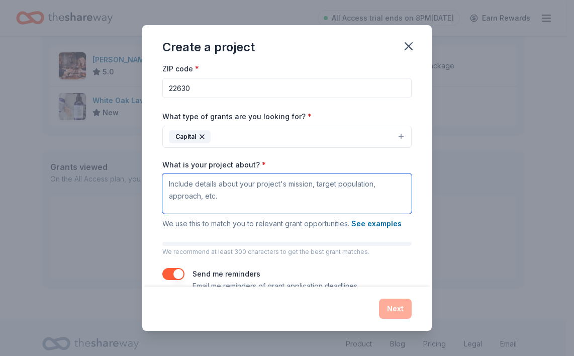
type textarea "[PERSON_NAME] Heritage Society Inc"
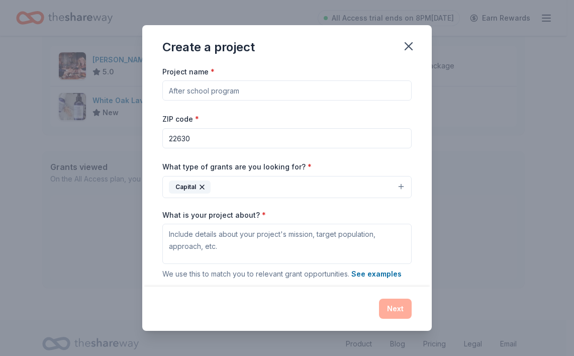
click at [211, 92] on input "Project name *" at bounding box center [286, 90] width 249 height 20
type input "Community Reach"
click at [201, 183] on div "Capital" at bounding box center [190, 187] width 42 height 13
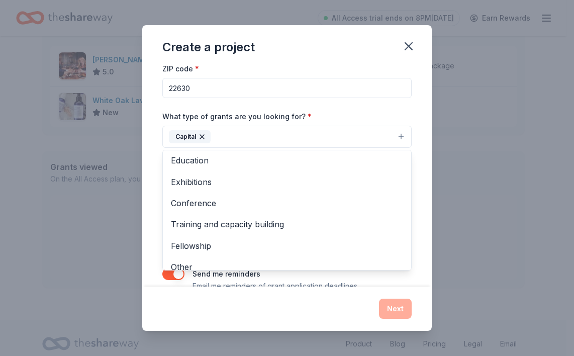
scroll to position [97, 0]
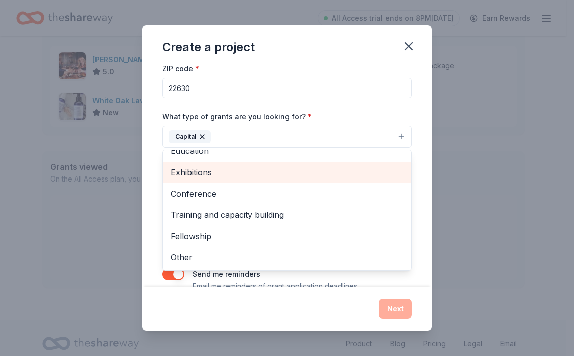
click at [205, 173] on span "Exhibitions" at bounding box center [287, 172] width 232 height 13
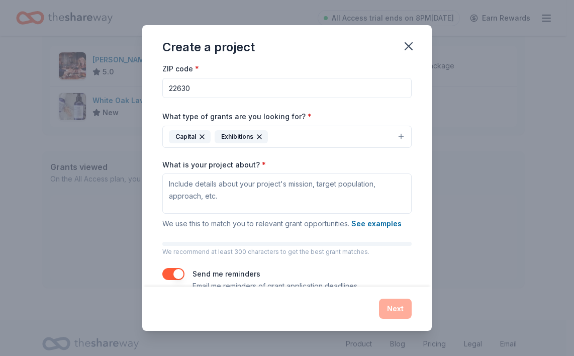
click at [202, 134] on icon "button" at bounding box center [202, 137] width 8 height 8
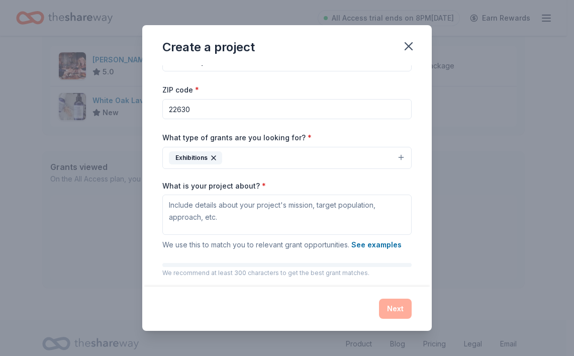
scroll to position [21, 0]
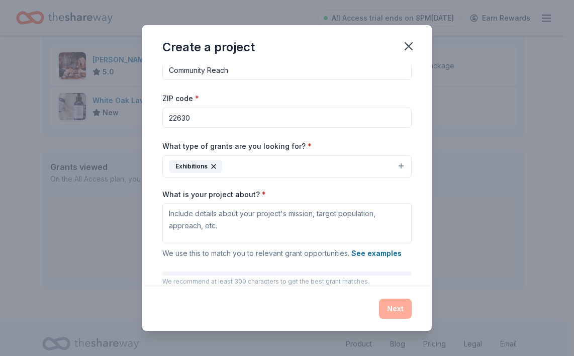
click at [211, 165] on icon "button" at bounding box center [214, 166] width 8 height 8
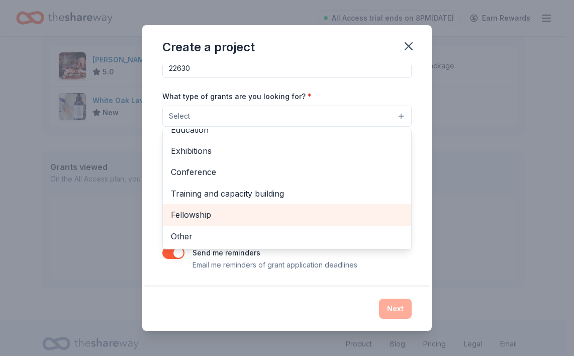
scroll to position [0, 0]
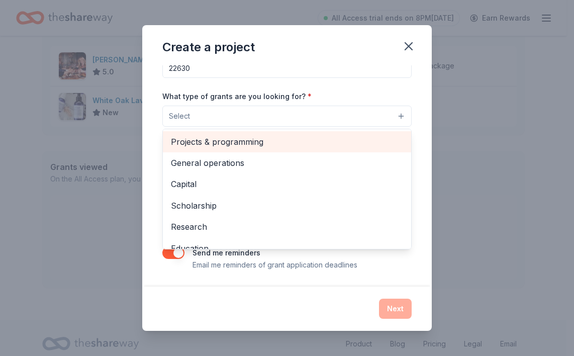
click at [217, 144] on span "Projects & programming" at bounding box center [287, 141] width 232 height 13
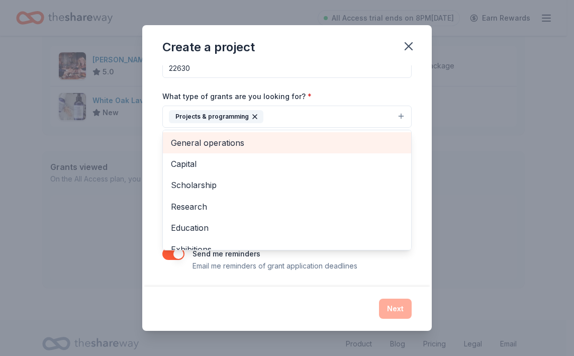
click at [208, 141] on span "General operations" at bounding box center [287, 142] width 232 height 13
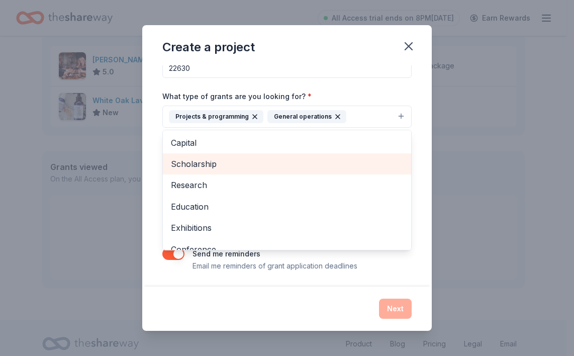
click at [201, 163] on span "Scholarship" at bounding box center [287, 163] width 232 height 13
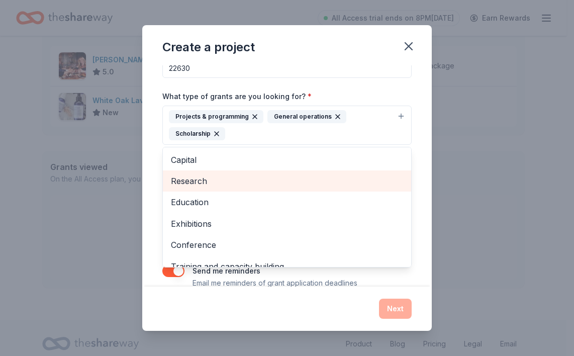
click at [191, 176] on span "Research" at bounding box center [287, 181] width 232 height 13
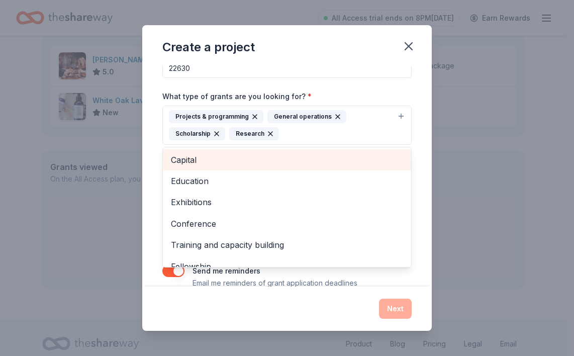
click at [190, 161] on span "Capital" at bounding box center [287, 159] width 232 height 13
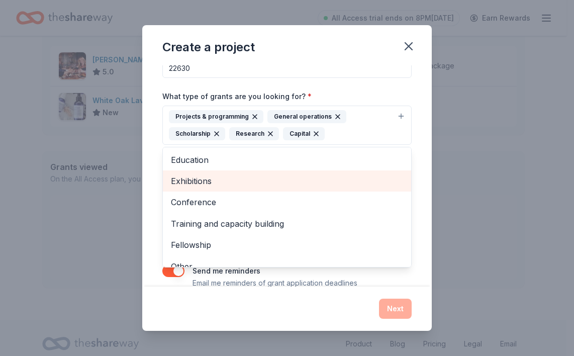
click at [189, 173] on div "Exhibitions" at bounding box center [287, 181] width 248 height 21
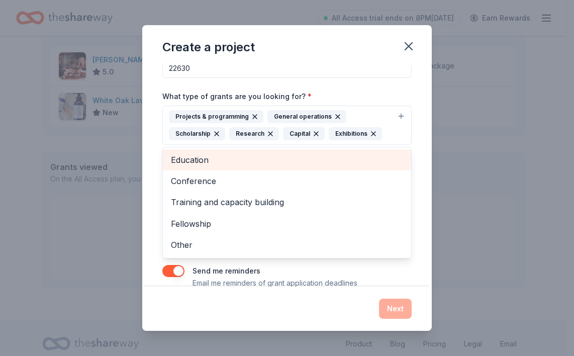
click at [191, 164] on span "Education" at bounding box center [287, 159] width 232 height 13
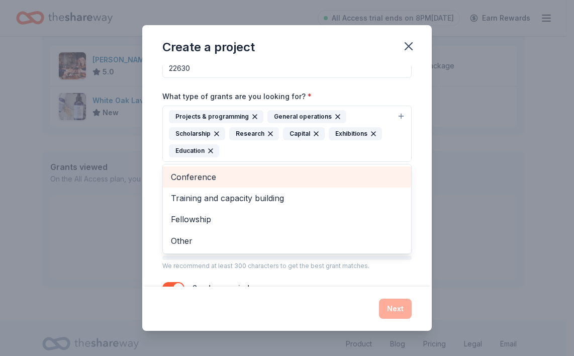
click at [191, 172] on span "Conference" at bounding box center [287, 177] width 232 height 13
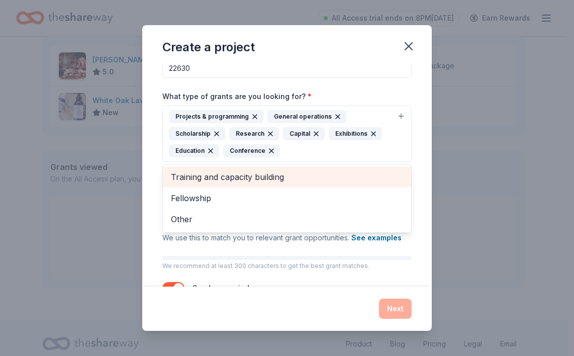
click at [188, 182] on div "Training and capacity building" at bounding box center [287, 176] width 248 height 21
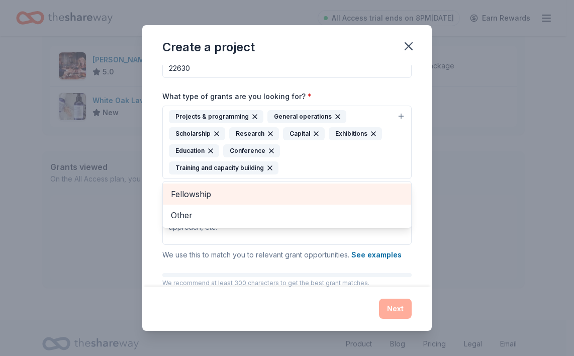
click at [185, 189] on span "Fellowship" at bounding box center [287, 194] width 232 height 13
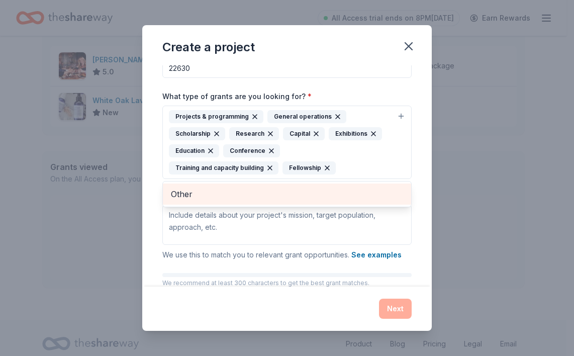
click at [181, 194] on span "Other" at bounding box center [287, 194] width 232 height 13
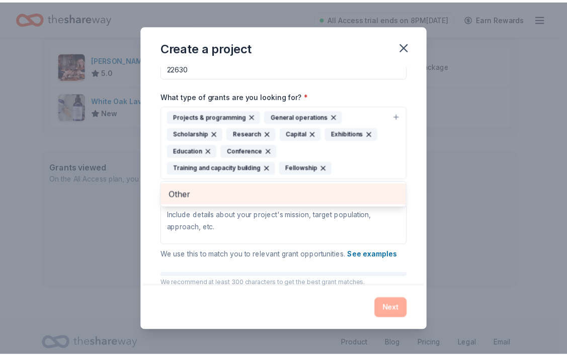
scroll to position [56, 0]
